Goal: Task Accomplishment & Management: Use online tool/utility

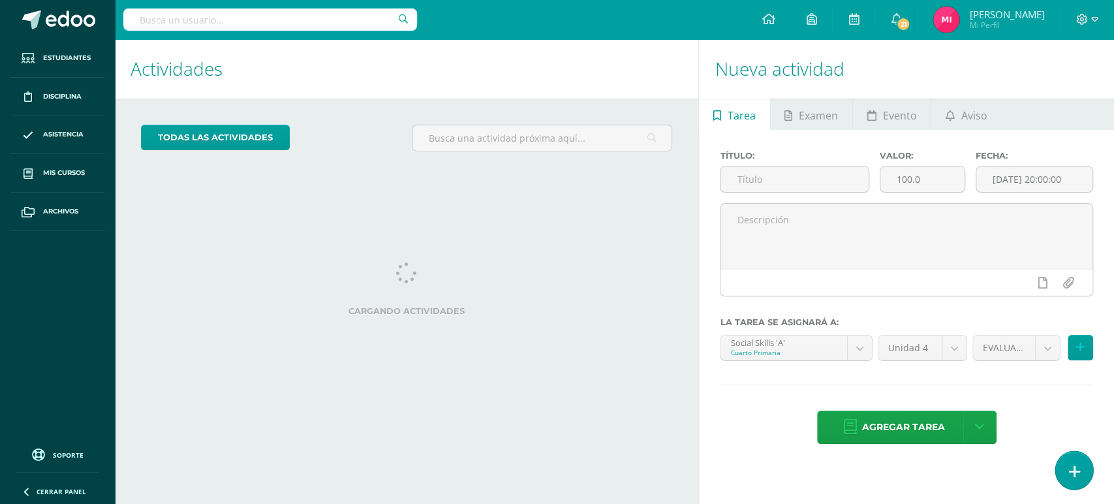
click at [1078, 473] on icon at bounding box center [1074, 471] width 12 height 15
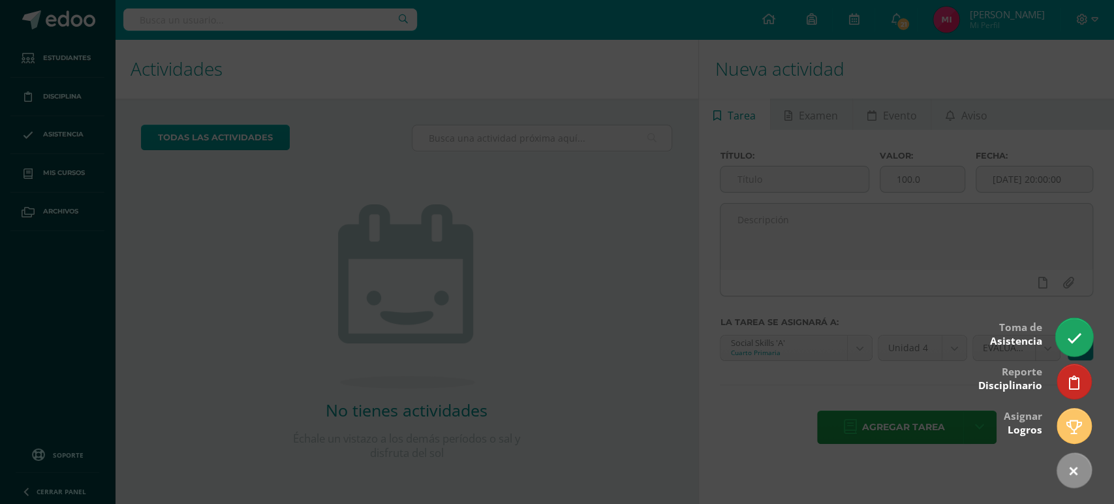
click at [1079, 348] on link at bounding box center [1073, 337] width 37 height 38
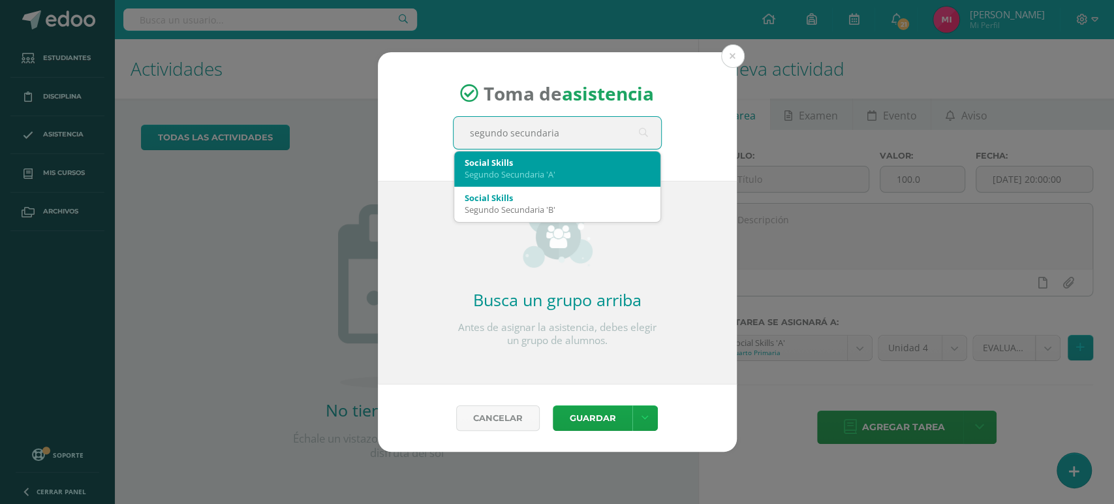
type input "segundo secundaria a"
click at [581, 176] on div "Segundo Secundaria 'A'" at bounding box center [557, 174] width 185 height 12
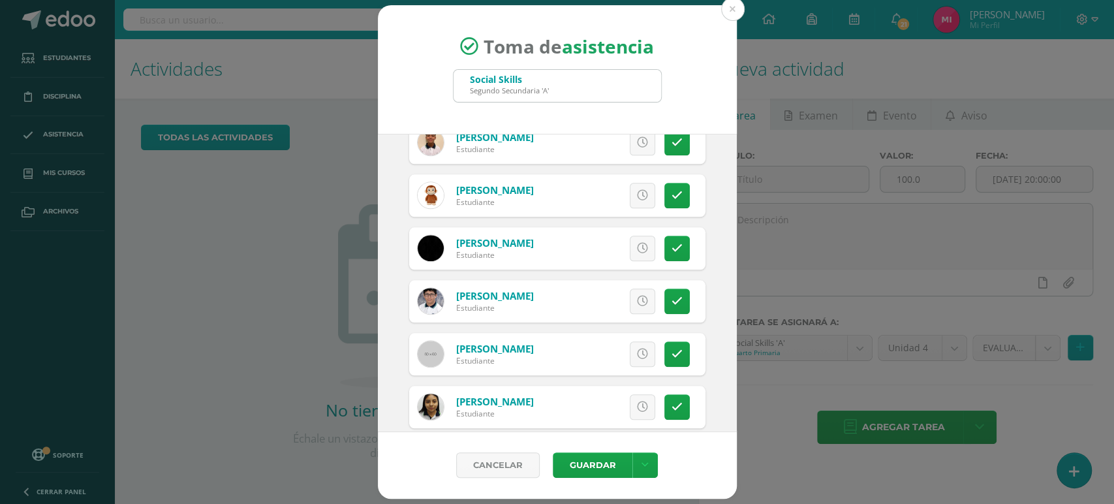
scroll to position [923, 0]
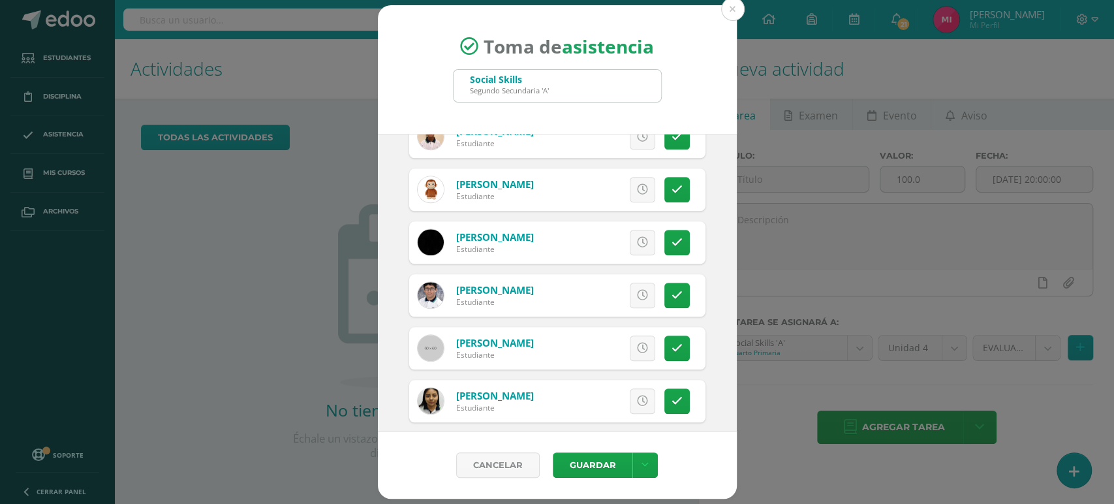
click at [703, 371] on div "2025-10-15 October, 2025 Mo Tu We Th Fr Sa Su 29 30 1 2 3 4 5 6 7 8 9 10 11 12 …" at bounding box center [557, 283] width 359 height 298
click at [672, 406] on icon at bounding box center [677, 400] width 11 height 11
click at [673, 406] on icon at bounding box center [676, 400] width 7 height 11
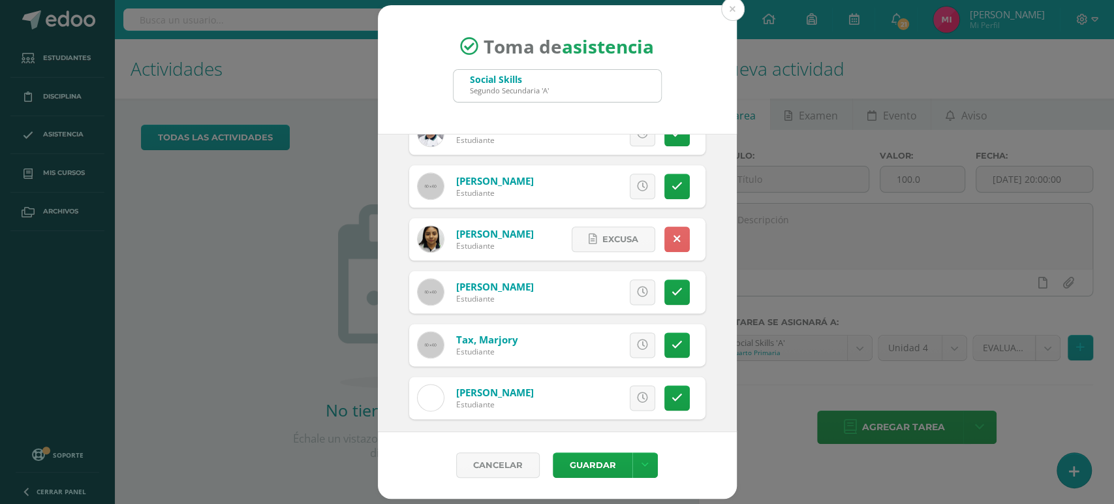
scroll to position [1093, 0]
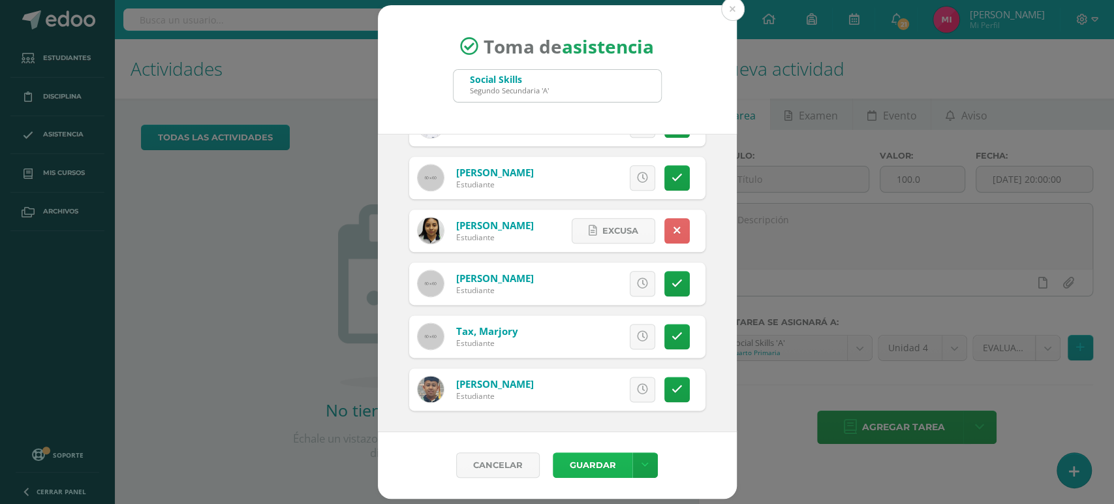
click at [593, 465] on button "Guardar" at bounding box center [593, 464] width 80 height 25
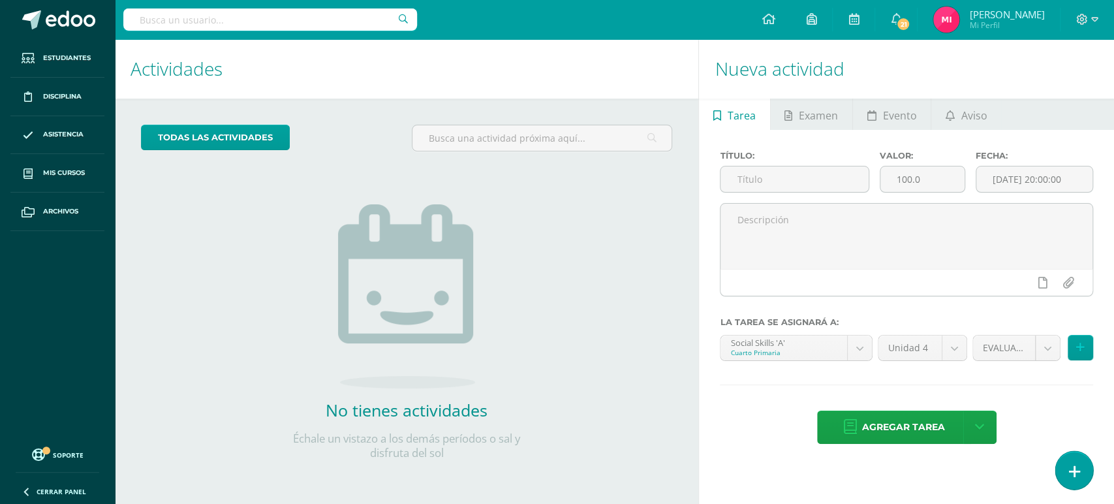
click at [1062, 468] on link at bounding box center [1073, 470] width 37 height 38
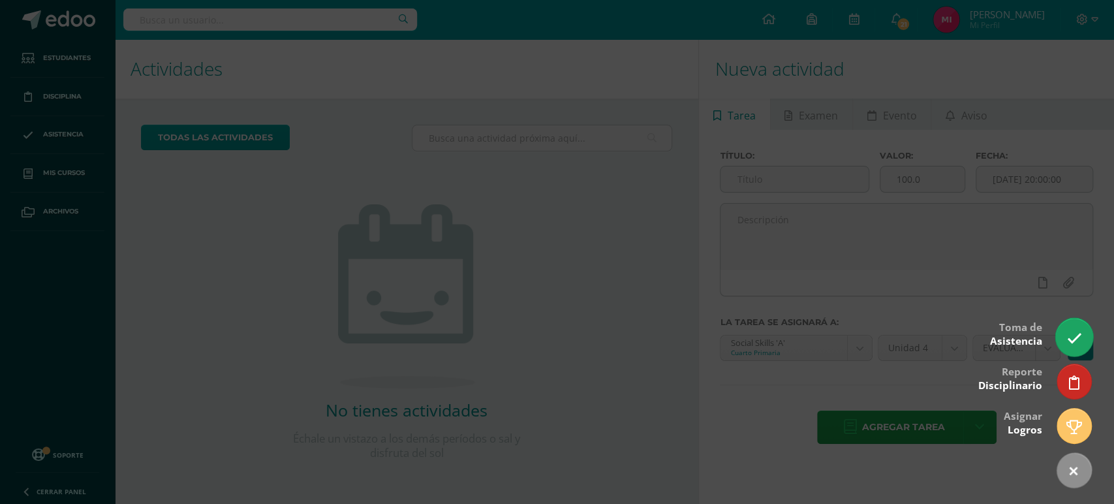
click at [1061, 330] on link at bounding box center [1073, 337] width 37 height 38
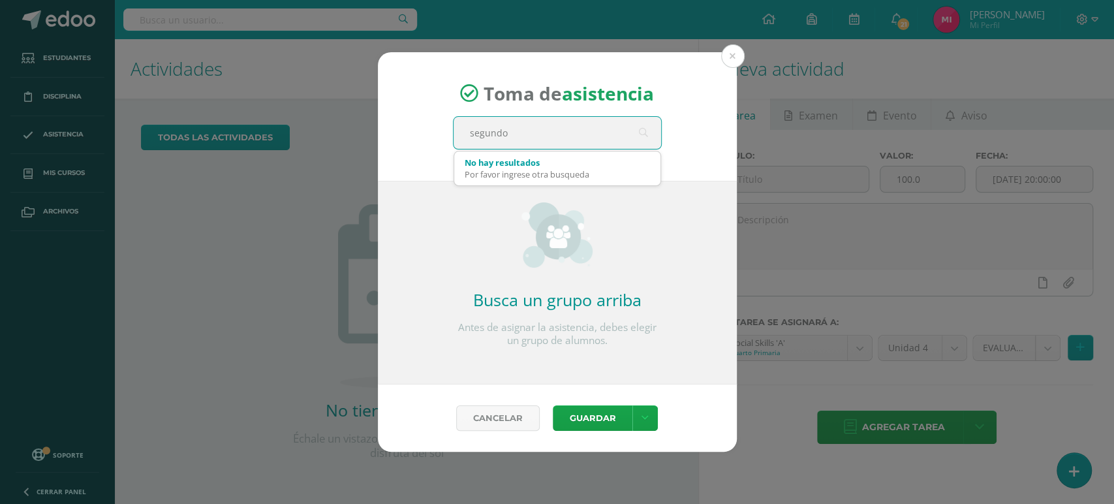
type input "segundo"
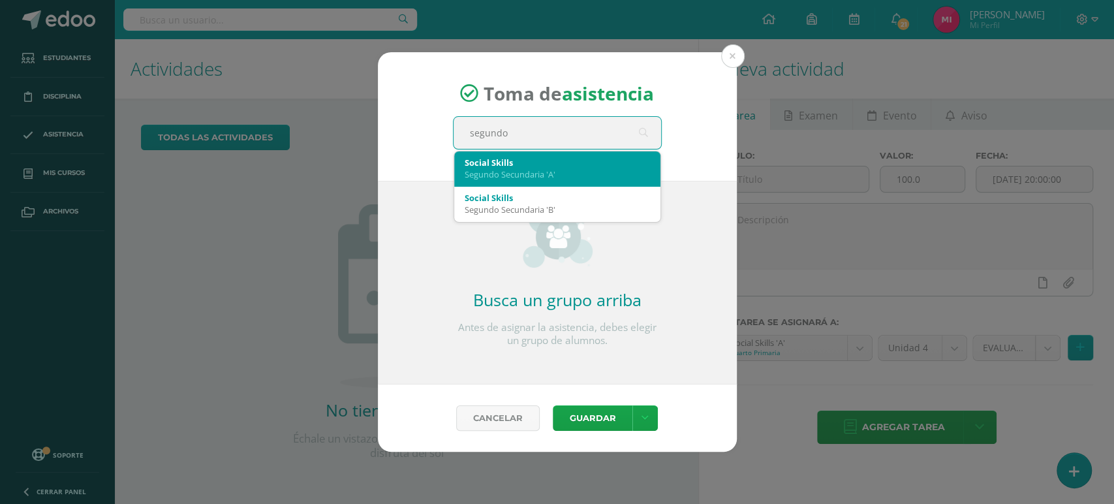
click at [601, 179] on div "Social Skills Segundo Secundaria 'A'" at bounding box center [557, 168] width 185 height 34
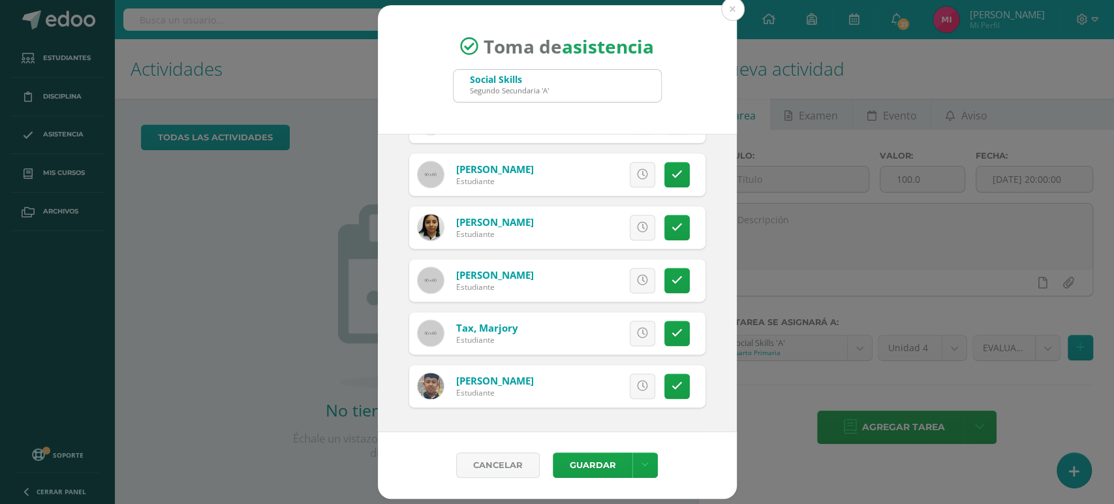
scroll to position [1227, 0]
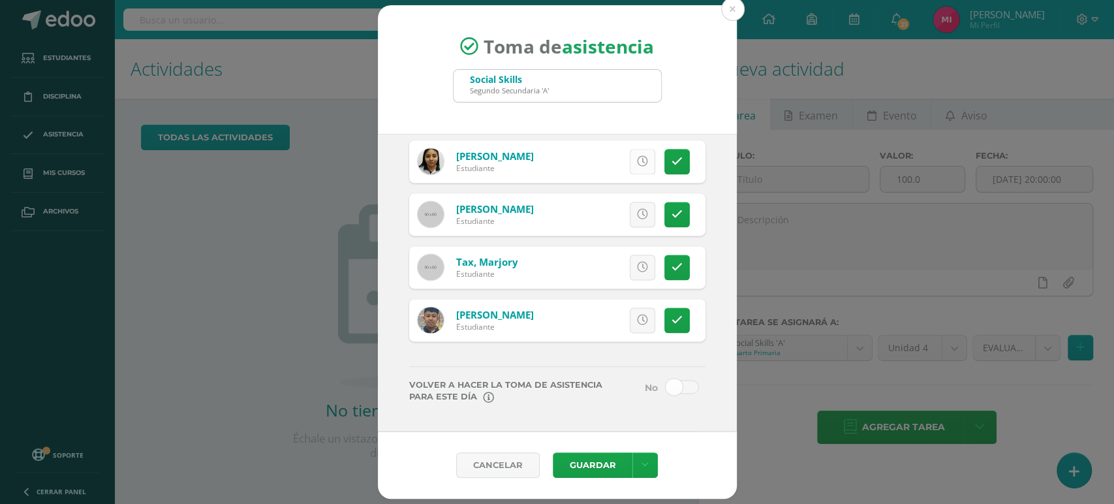
click at [637, 164] on icon at bounding box center [642, 161] width 11 height 11
click at [603, 458] on button "Guardar" at bounding box center [593, 464] width 80 height 25
